Goal: Go to known website: Access a specific website the user already knows

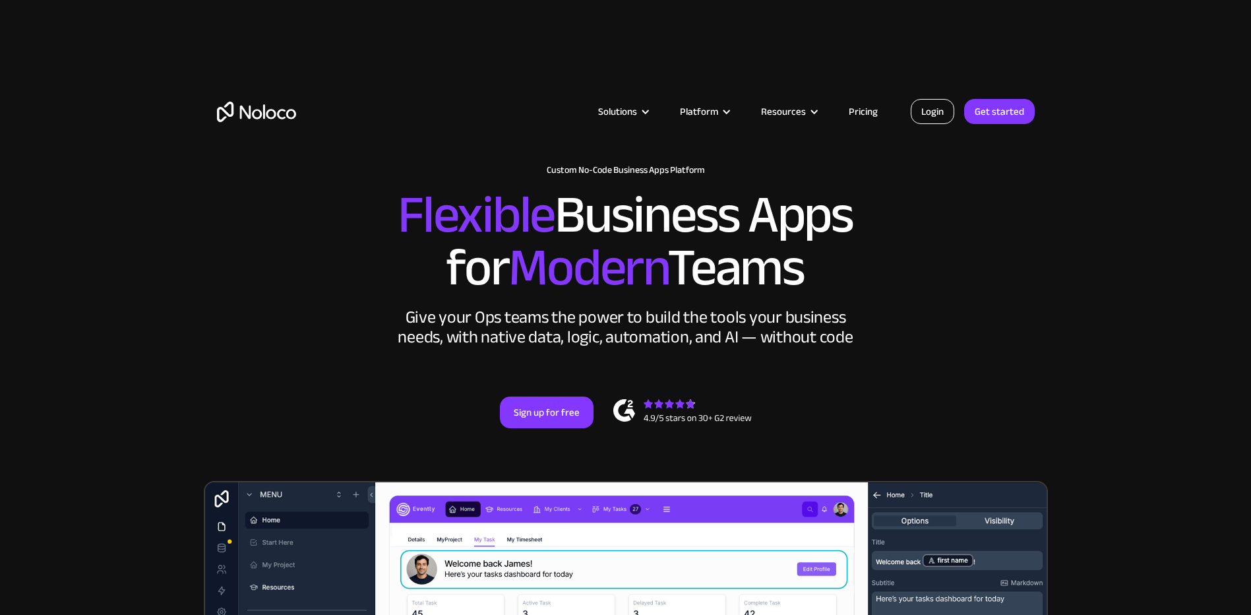
click at [933, 110] on link "Login" at bounding box center [933, 111] width 44 height 25
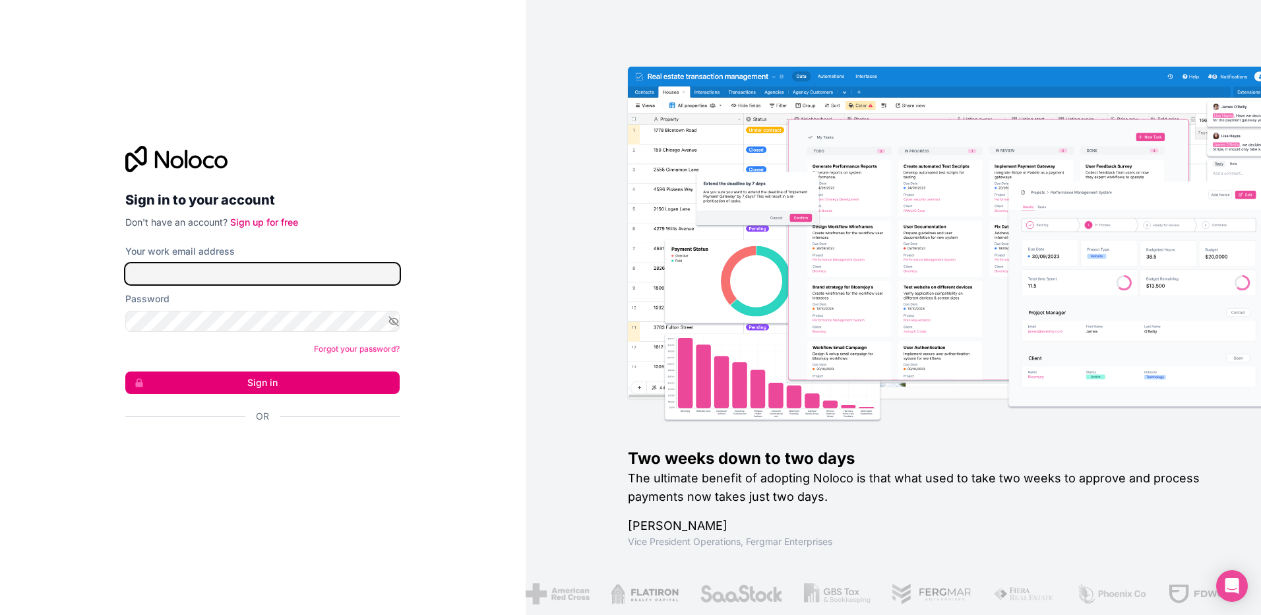
click at [201, 271] on input "Your work email address" at bounding box center [262, 273] width 274 height 21
type input "[EMAIL_ADDRESS][DOMAIN_NAME]"
click at [268, 382] on button "Sign in" at bounding box center [262, 382] width 274 height 22
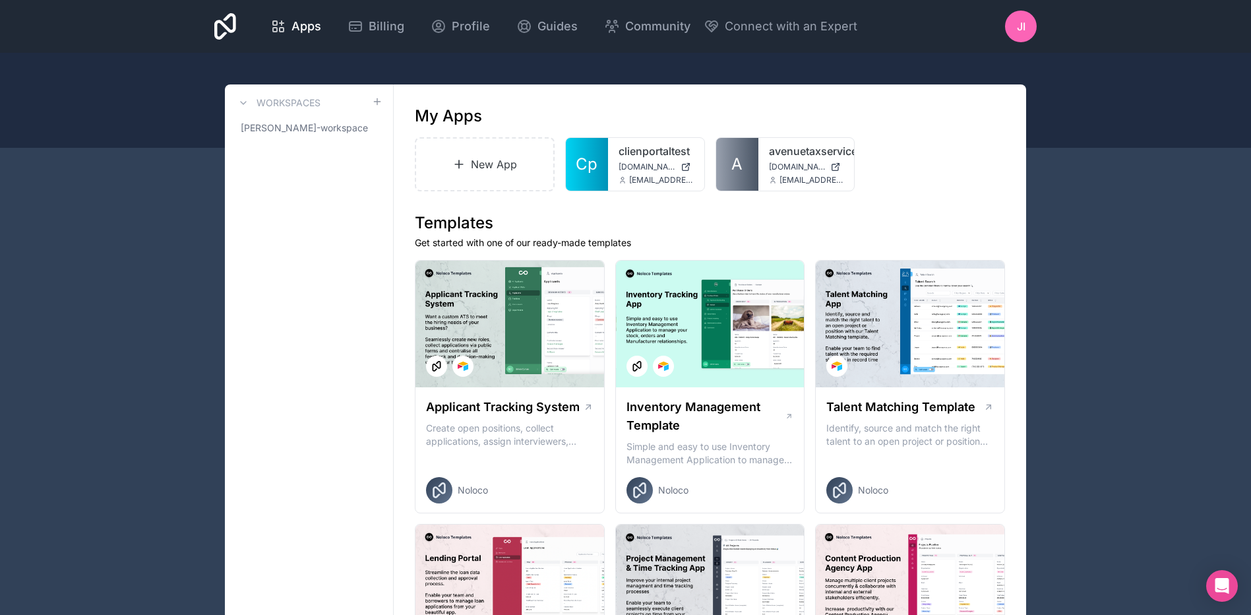
click at [789, 165] on span "[DOMAIN_NAME]" at bounding box center [797, 167] width 57 height 11
